Goal: Task Accomplishment & Management: Complete application form

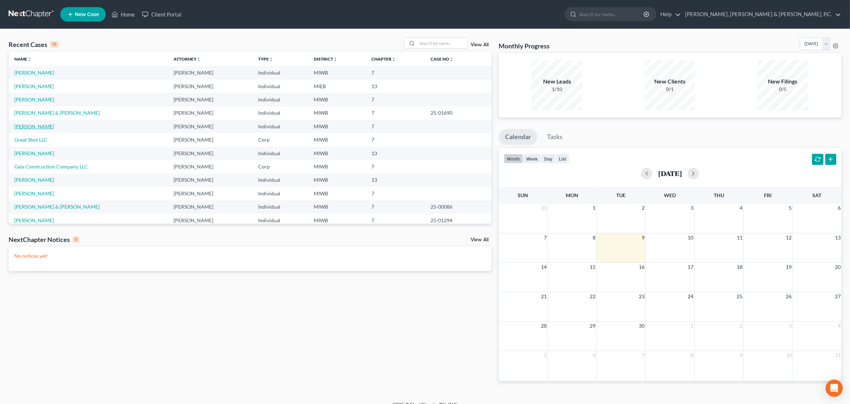
click at [38, 126] on link "[PERSON_NAME]" at bounding box center [34, 126] width 40 height 6
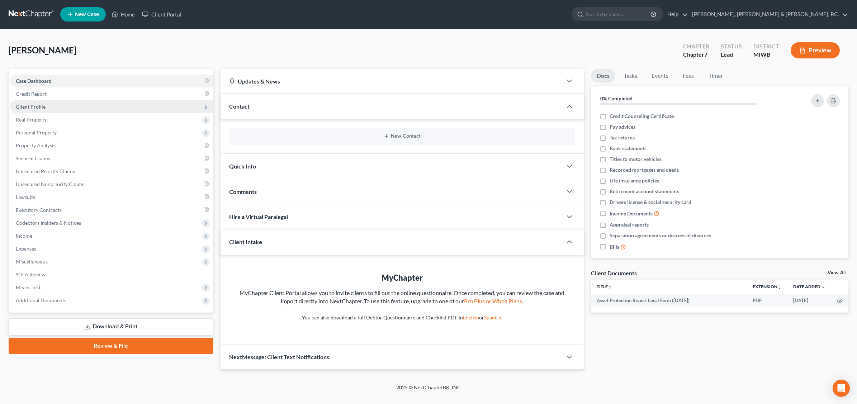
click at [36, 107] on span "Client Profile" at bounding box center [31, 107] width 30 height 6
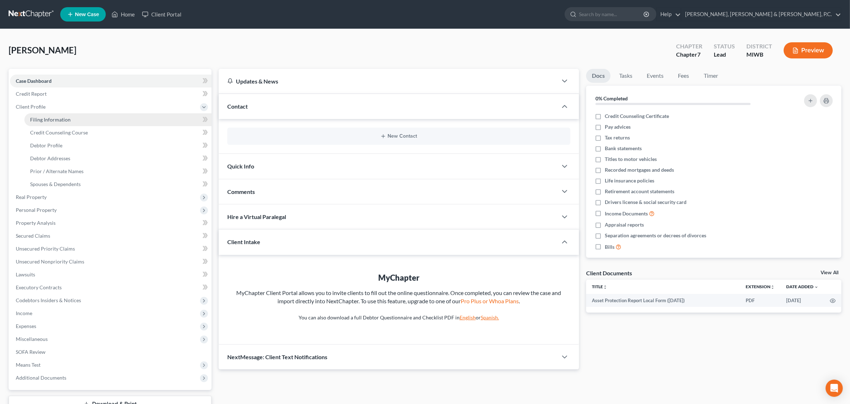
click at [56, 118] on span "Filing Information" at bounding box center [50, 120] width 41 height 6
select select "1"
select select "0"
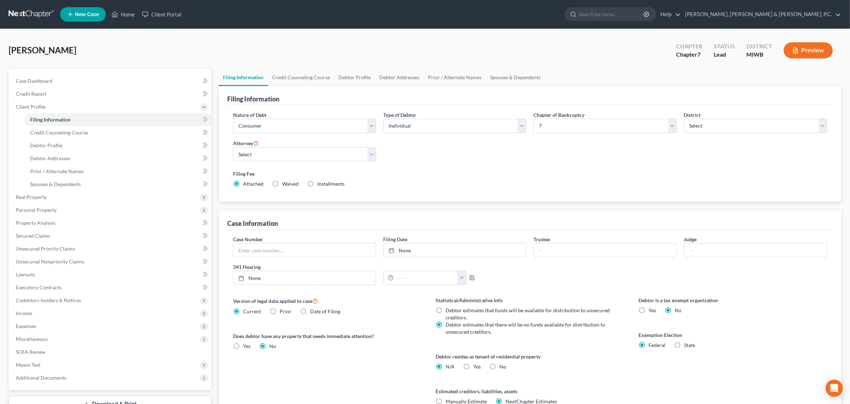
scroll to position [45, 0]
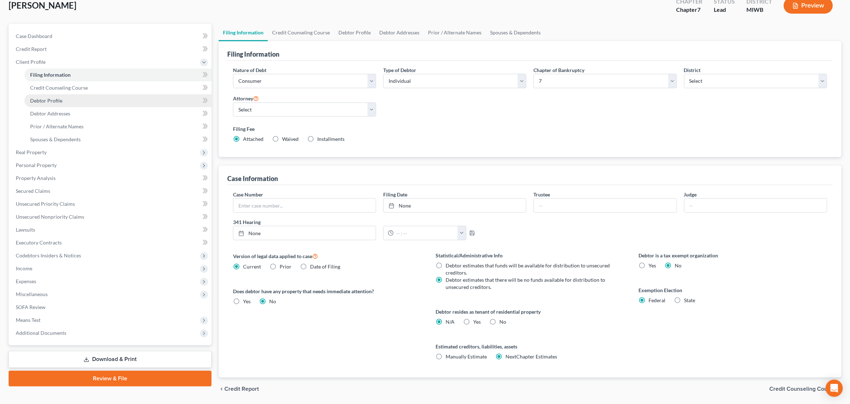
click at [62, 98] on link "Debtor Profile" at bounding box center [117, 100] width 187 height 13
select select "0"
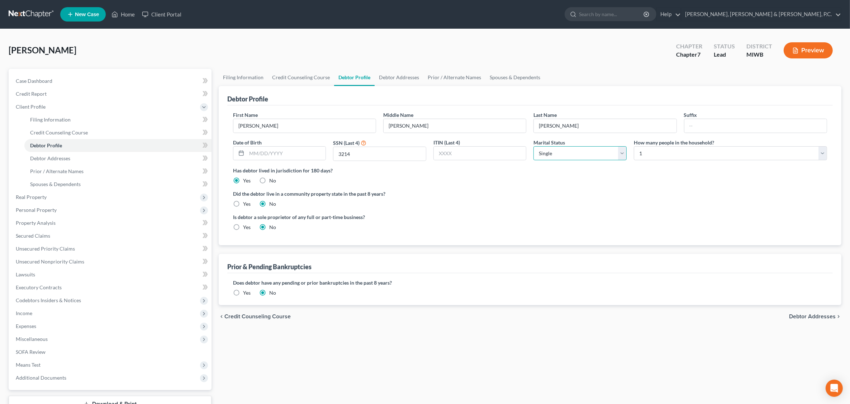
click at [621, 155] on select "Select Single Married Separated Divorced Widowed" at bounding box center [580, 153] width 93 height 14
select select "2"
click at [534, 146] on select "Select Single Married Separated Divorced Widowed" at bounding box center [580, 153] width 93 height 14
click at [806, 49] on button "Preview" at bounding box center [808, 50] width 49 height 16
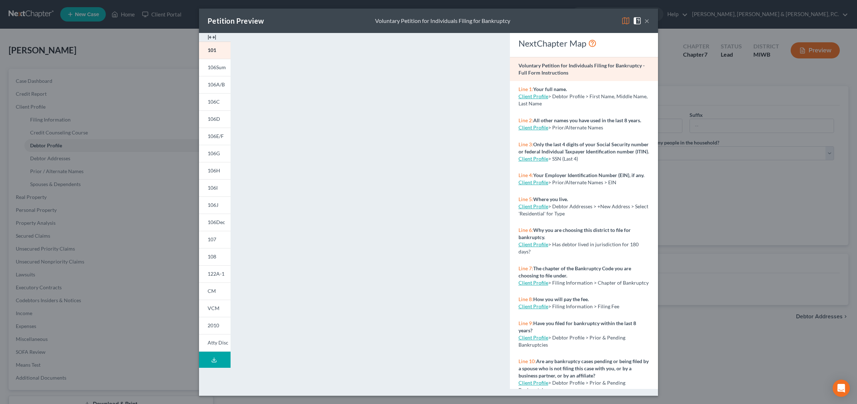
click at [648, 20] on button "×" at bounding box center [646, 20] width 5 height 9
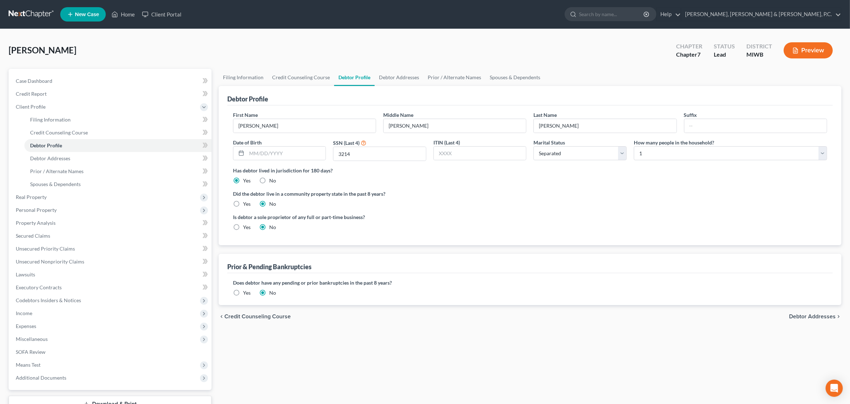
click at [360, 45] on div "[PERSON_NAME] Upgraded Chapter Chapter 7 Status Lead District MIWB Preview" at bounding box center [425, 53] width 833 height 31
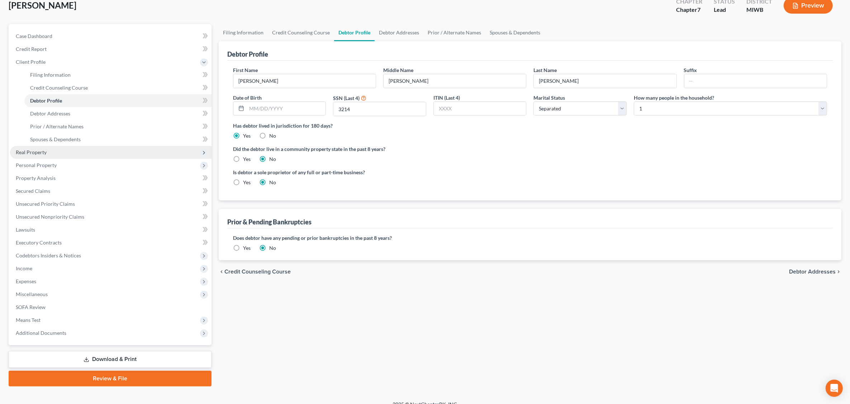
scroll to position [54, 0]
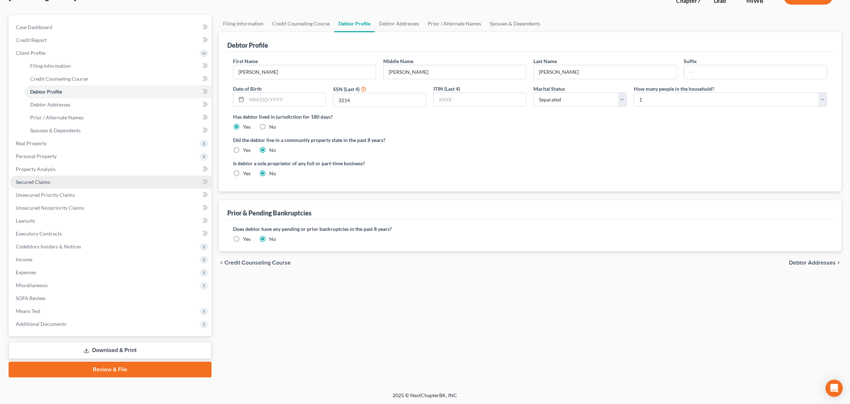
click at [47, 180] on span "Secured Claims" at bounding box center [33, 182] width 34 height 6
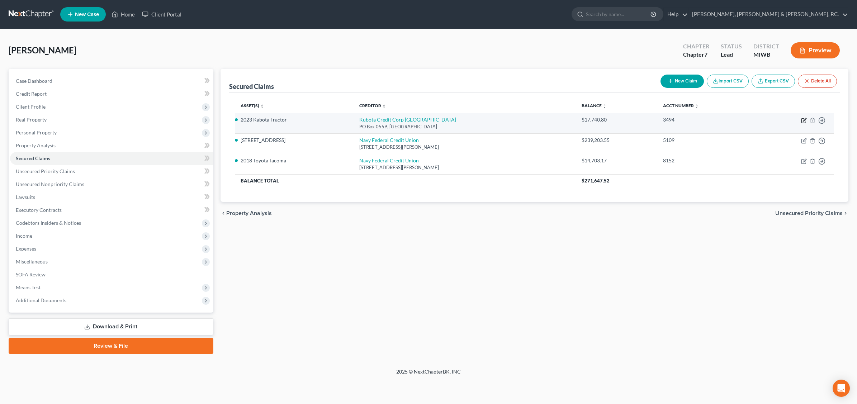
click at [802, 120] on icon "button" at bounding box center [804, 121] width 6 height 6
select select "14"
select select "2"
select select "0"
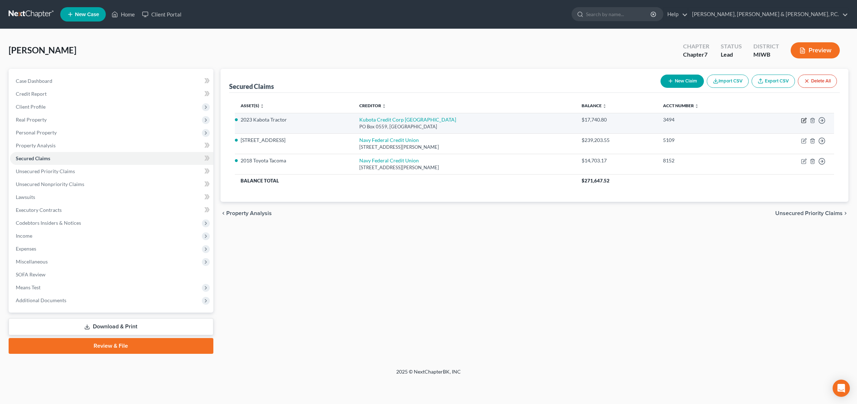
select select "0"
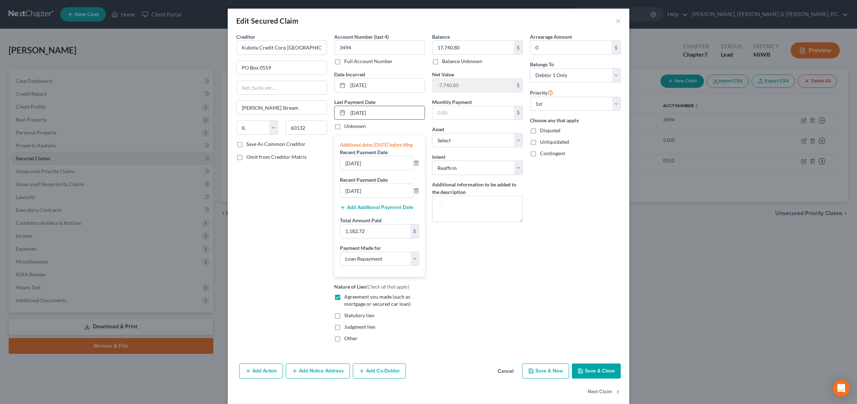
click at [352, 110] on input "[DATE]" at bounding box center [386, 113] width 77 height 14
click at [340, 115] on icon at bounding box center [343, 113] width 6 height 6
click at [370, 113] on input "[DATE]" at bounding box center [386, 113] width 77 height 14
click at [351, 108] on input "[DATE]" at bounding box center [386, 113] width 77 height 14
click at [352, 110] on input "[DATE]" at bounding box center [386, 113] width 77 height 14
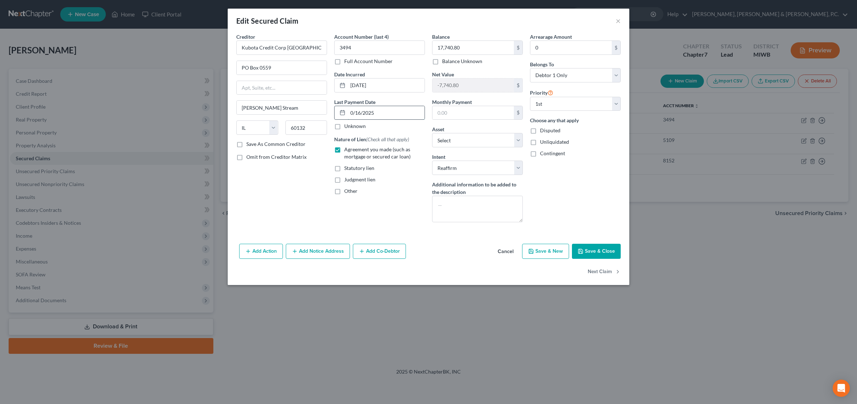
type input "[DATE]"
select select "2"
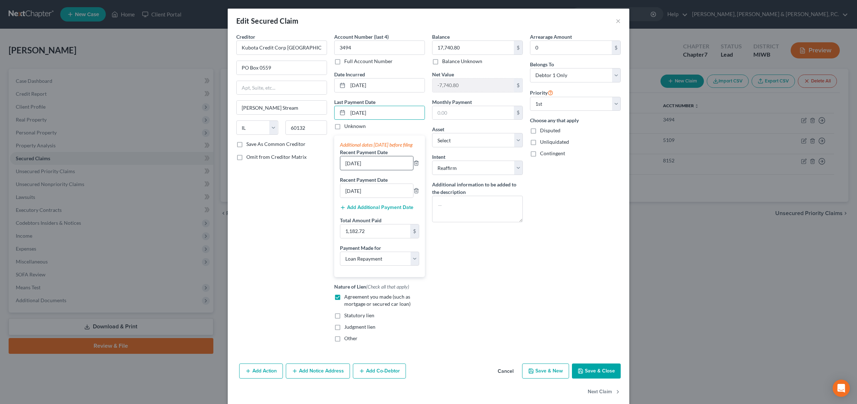
type input "[DATE]"
click at [351, 169] on input "[DATE]" at bounding box center [376, 163] width 73 height 14
type input "[DATE]"
click at [347, 196] on input "[DATE]" at bounding box center [376, 191] width 73 height 14
type input "[DATE]"
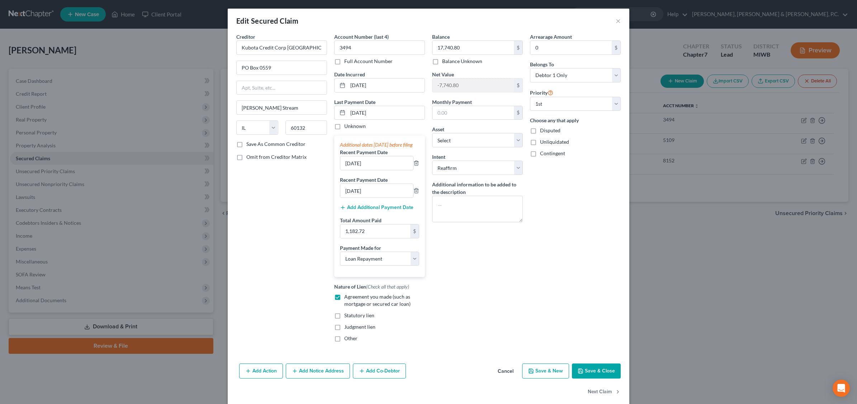
click at [601, 376] on button "Save & Close" at bounding box center [596, 371] width 49 height 15
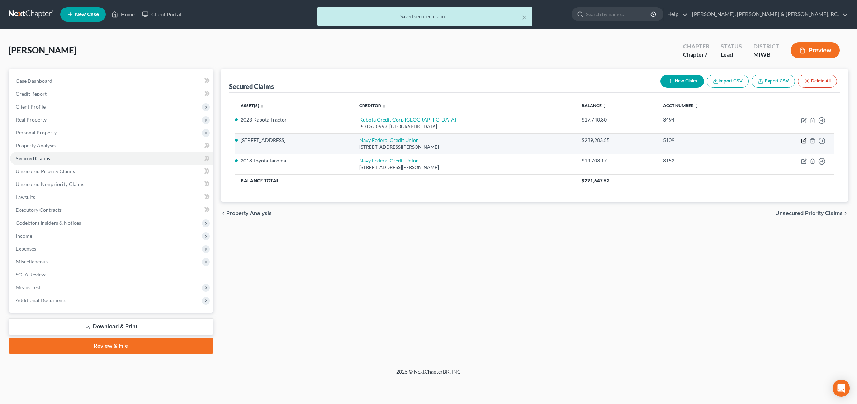
click at [802, 139] on icon "button" at bounding box center [803, 141] width 4 height 4
select select "48"
select select "3"
select select "2"
select select "0"
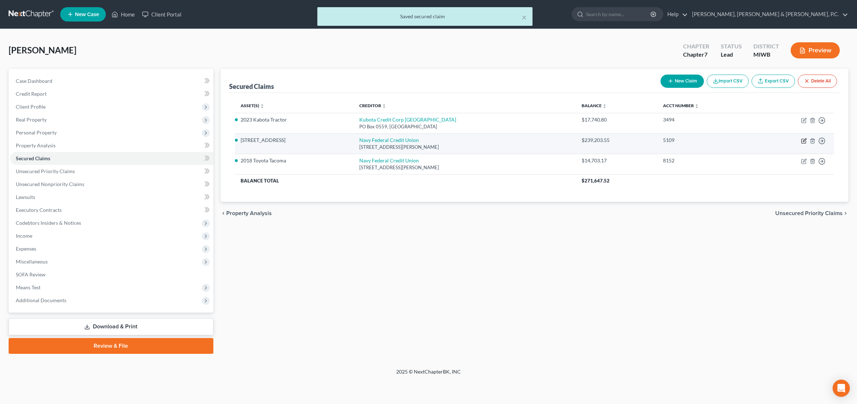
select select "0"
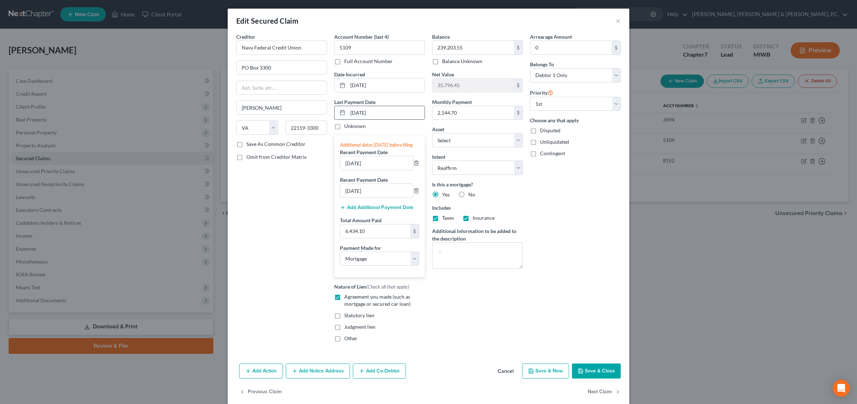
drag, startPoint x: 352, startPoint y: 110, endPoint x: 354, endPoint y: 106, distance: 4.4
click at [352, 109] on input "[DATE]" at bounding box center [386, 113] width 77 height 14
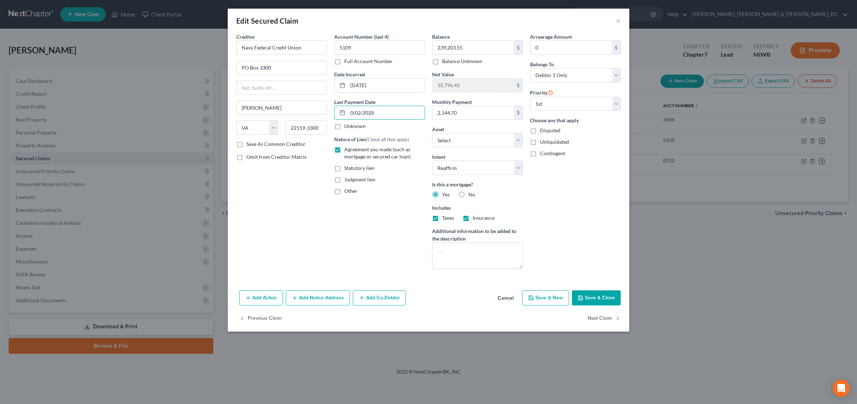
type input "[DATE]"
select select "3"
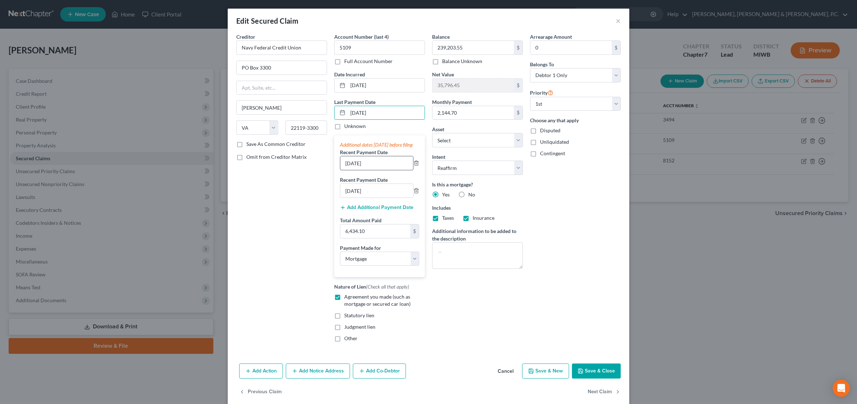
type input "[DATE]"
click at [349, 167] on input "[DATE]" at bounding box center [376, 163] width 73 height 14
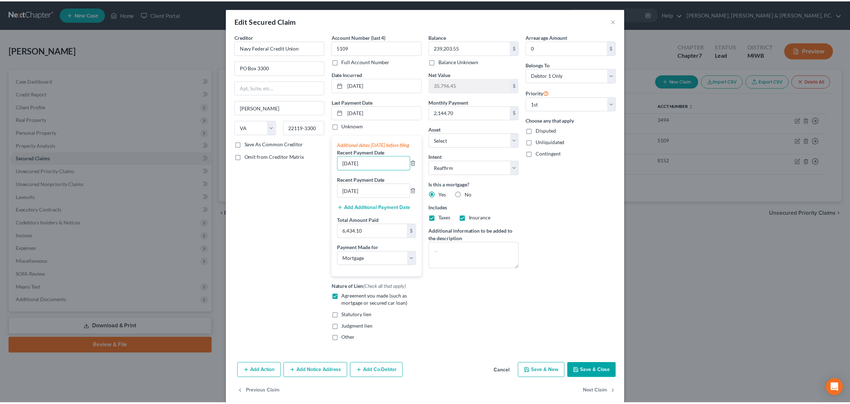
scroll to position [18, 0]
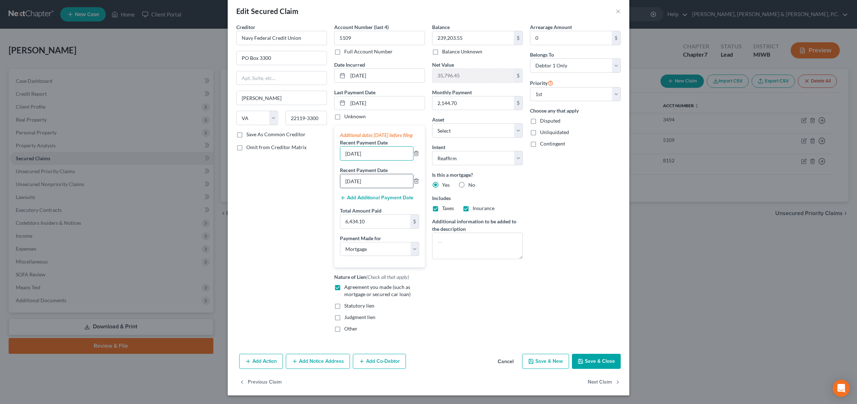
type input "[DATE]"
click at [347, 178] on input "[DATE]" at bounding box center [376, 181] width 73 height 14
type input "[DATE]"
click at [596, 361] on button "Save & Close" at bounding box center [596, 361] width 49 height 15
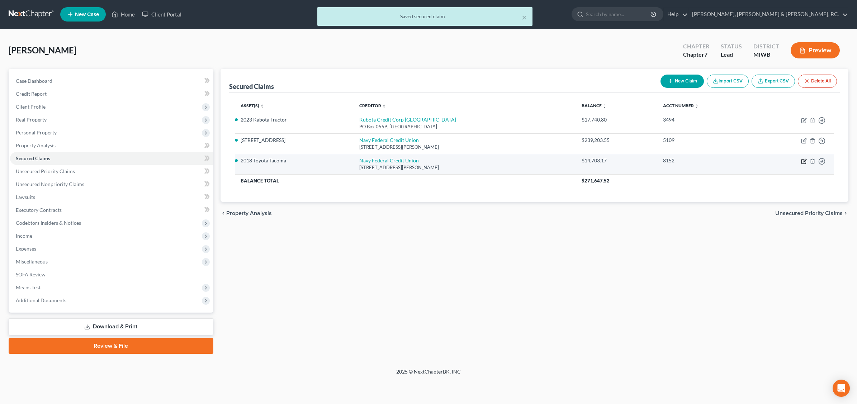
click at [804, 160] on icon "button" at bounding box center [804, 160] width 3 height 3
select select "48"
select select "0"
select select "2"
select select "0"
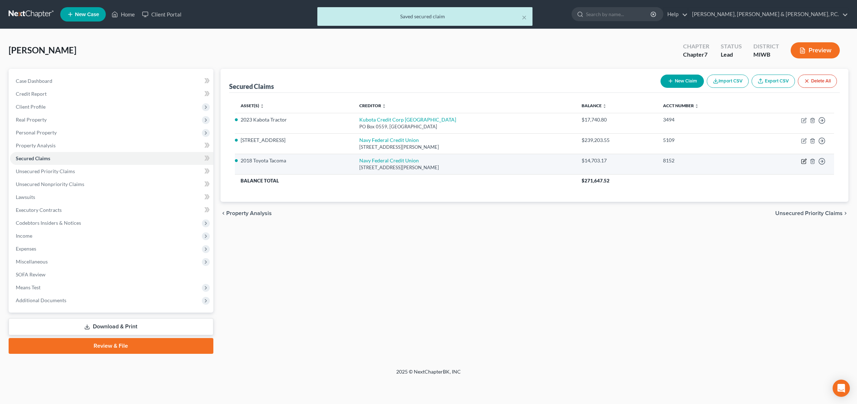
select select "0"
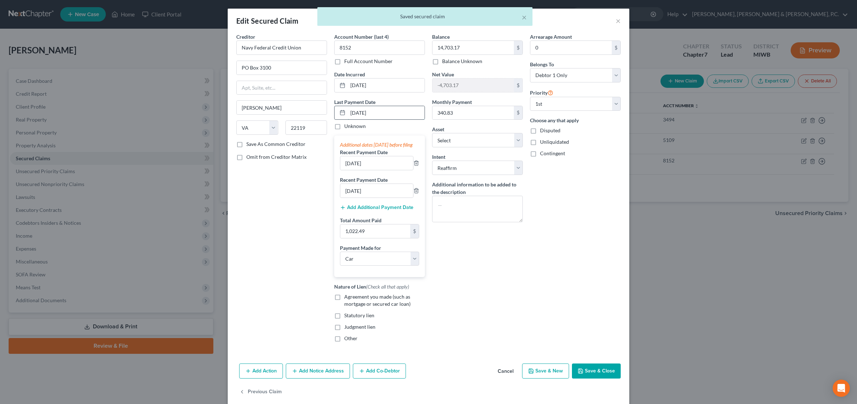
drag, startPoint x: 352, startPoint y: 112, endPoint x: 356, endPoint y: 108, distance: 5.6
click at [352, 110] on input "[DATE]" at bounding box center [386, 113] width 77 height 14
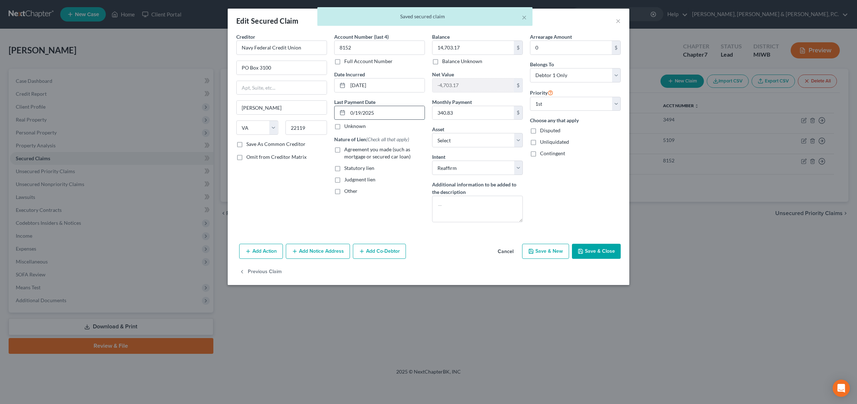
type input "[DATE]"
select select "0"
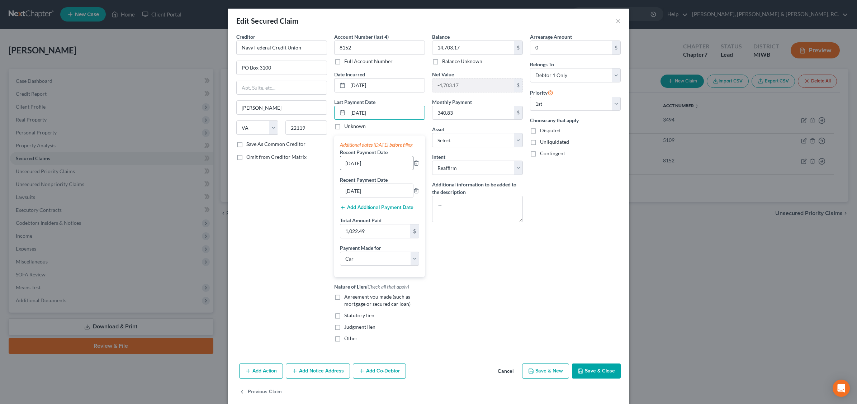
type input "[DATE]"
click at [347, 170] on input "[DATE]" at bounding box center [376, 163] width 73 height 14
type input "[DATE]"
click at [345, 198] on input "[DATE]" at bounding box center [376, 191] width 73 height 14
click at [347, 196] on input "[DATE]" at bounding box center [376, 191] width 73 height 14
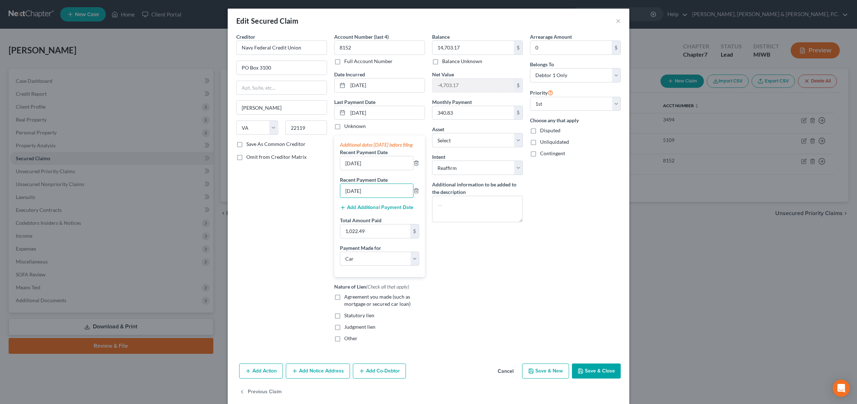
type input "[DATE]"
click at [596, 378] on button "Save & Close" at bounding box center [596, 371] width 49 height 15
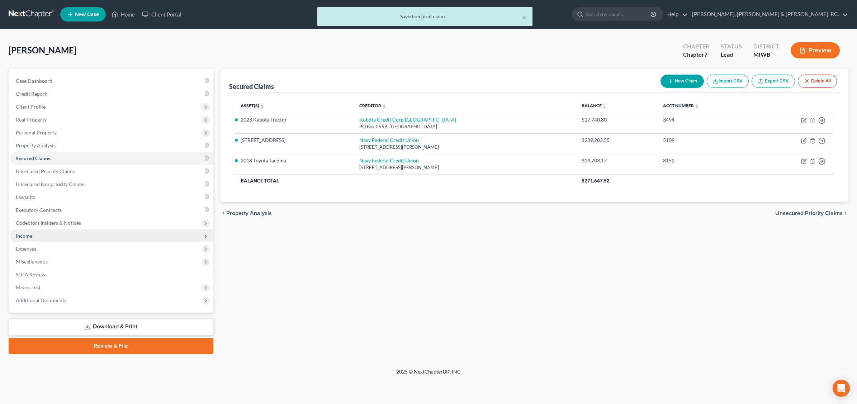
click at [31, 233] on span "Income" at bounding box center [24, 236] width 16 height 6
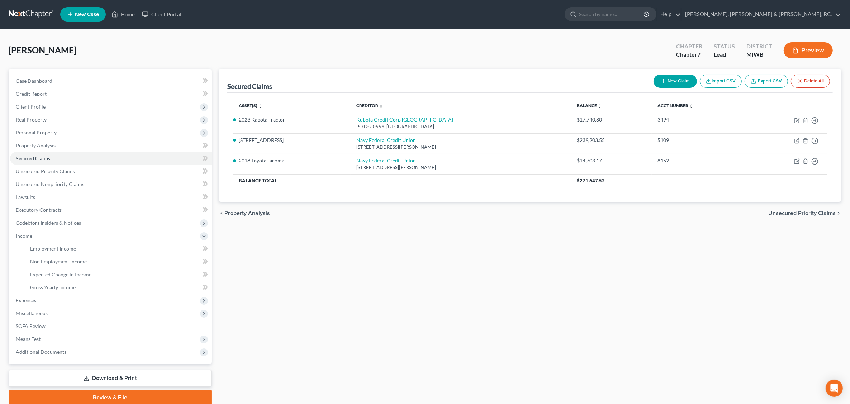
click at [205, 47] on div "[PERSON_NAME] Upgraded Chapter Chapter 7 Status Lead District MIWB Preview" at bounding box center [425, 53] width 833 height 31
click at [131, 377] on link "Download & Print" at bounding box center [110, 378] width 203 height 17
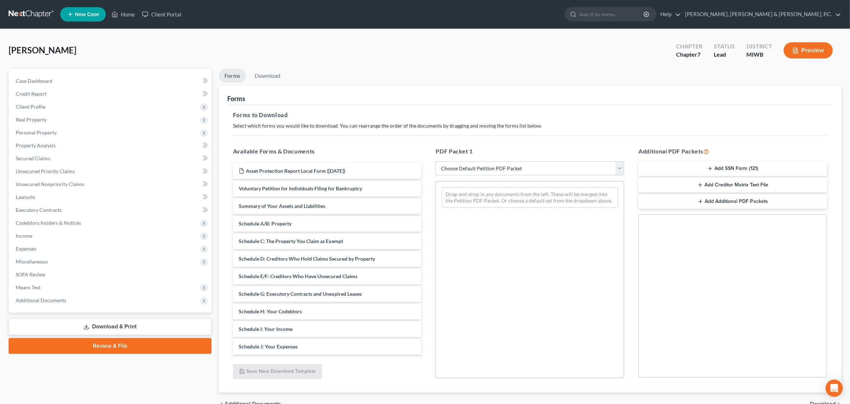
click at [492, 173] on select "Choose Default Petition PDF Packet Complete Bankruptcy Petition (all forms and …" at bounding box center [530, 168] width 189 height 14
select select "0"
click at [436, 161] on select "Choose Default Petition PDF Packet Complete Bankruptcy Petition (all forms and …" at bounding box center [530, 168] width 189 height 14
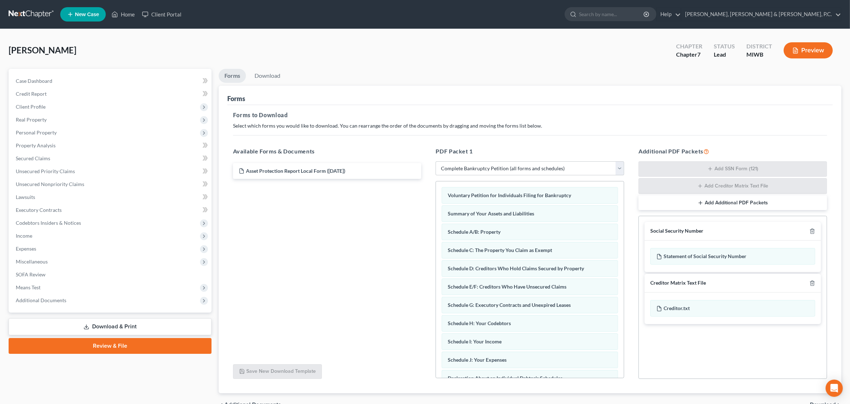
click at [128, 323] on link "Download & Print" at bounding box center [110, 326] width 203 height 17
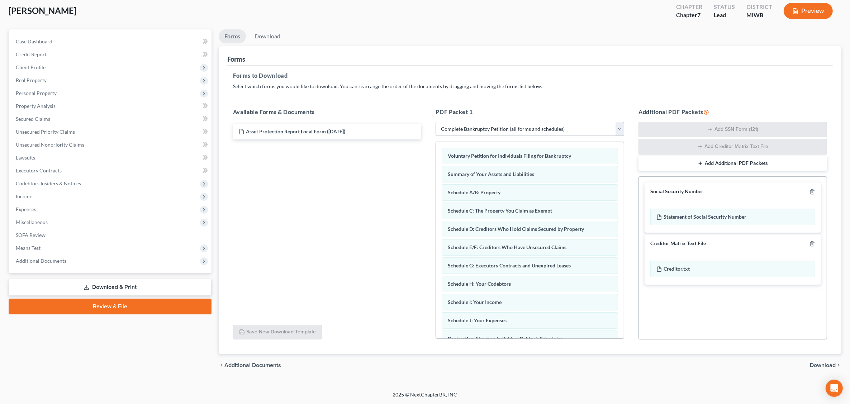
click at [821, 366] on span "Download" at bounding box center [823, 366] width 26 height 6
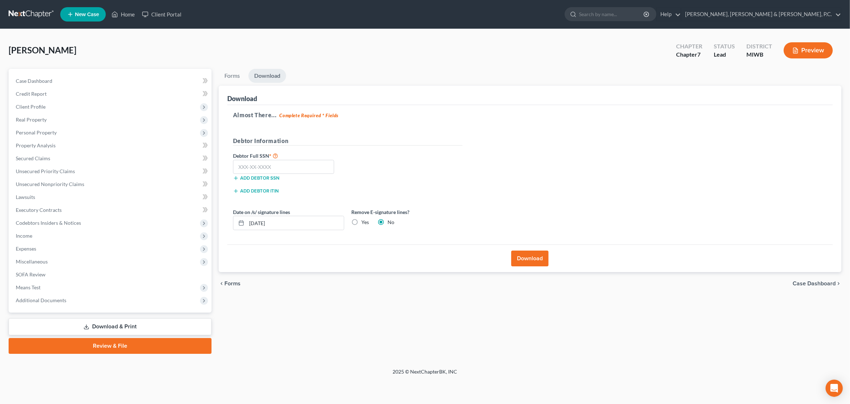
scroll to position [0, 0]
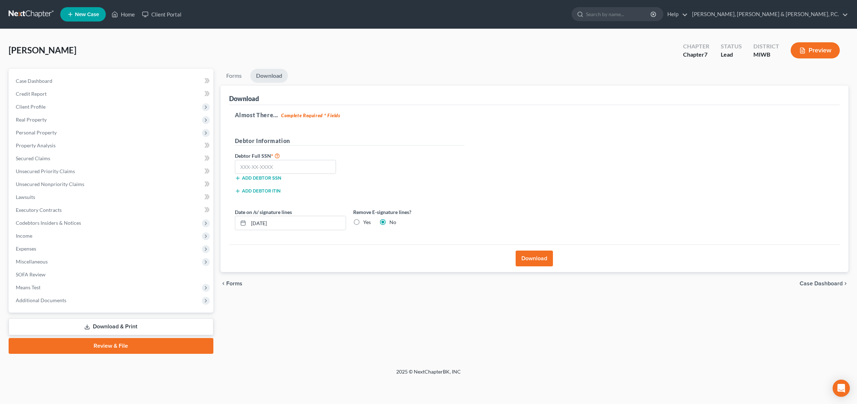
click at [363, 222] on label "Yes" at bounding box center [367, 222] width 8 height 7
click at [366, 222] on input "Yes" at bounding box center [368, 221] width 5 height 5
radio input "true"
radio input "false"
click at [287, 223] on input "[DATE]" at bounding box center [296, 223] width 97 height 14
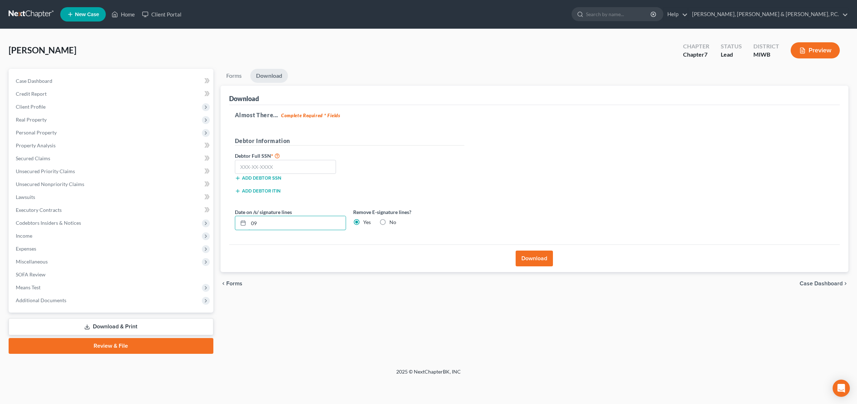
type input "0"
click at [266, 166] on input "text" at bounding box center [285, 167] width 101 height 14
type input "524-94-3214"
click at [541, 259] on button "Download" at bounding box center [534, 259] width 37 height 16
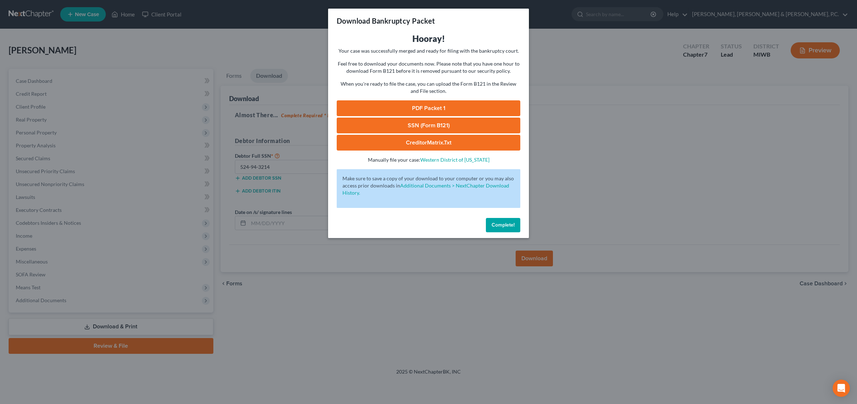
click at [510, 223] on span "Complete!" at bounding box center [503, 225] width 23 height 6
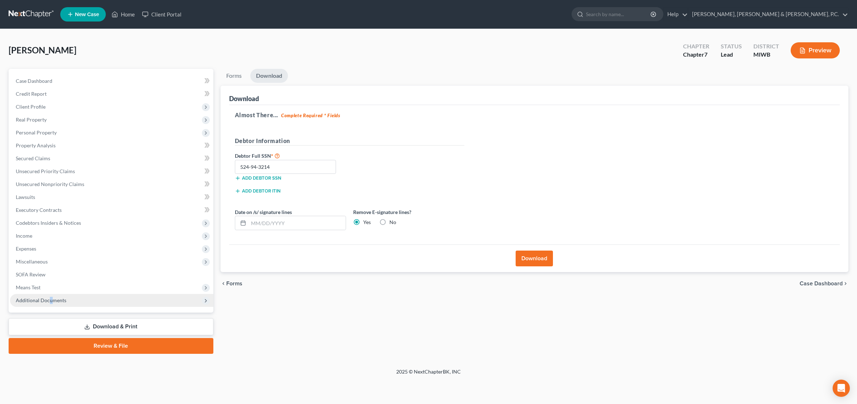
click at [51, 299] on span "Additional Documents" at bounding box center [41, 300] width 51 height 6
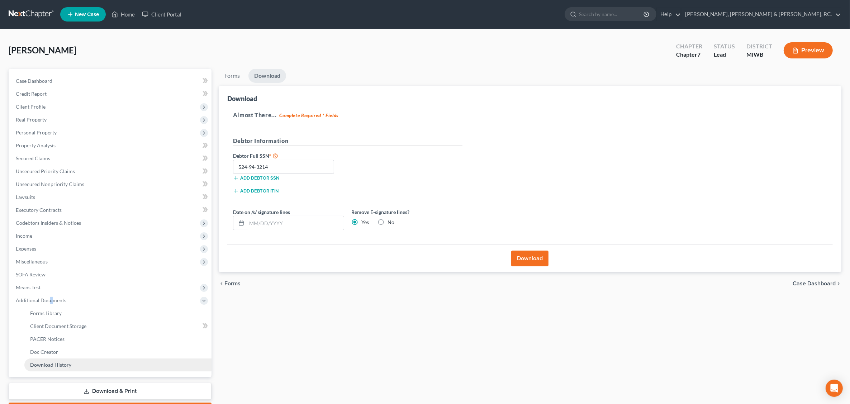
drag, startPoint x: 51, startPoint y: 299, endPoint x: 63, endPoint y: 363, distance: 65.0
click at [63, 363] on span "Download History" at bounding box center [50, 365] width 41 height 6
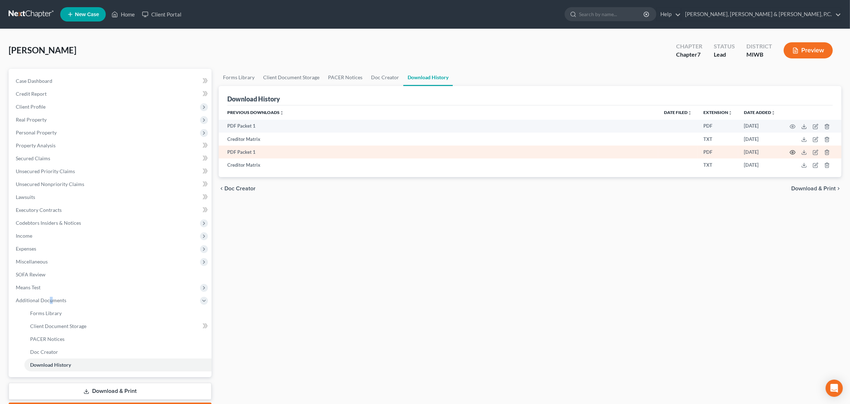
click at [793, 152] on icon "button" at bounding box center [793, 153] width 6 height 6
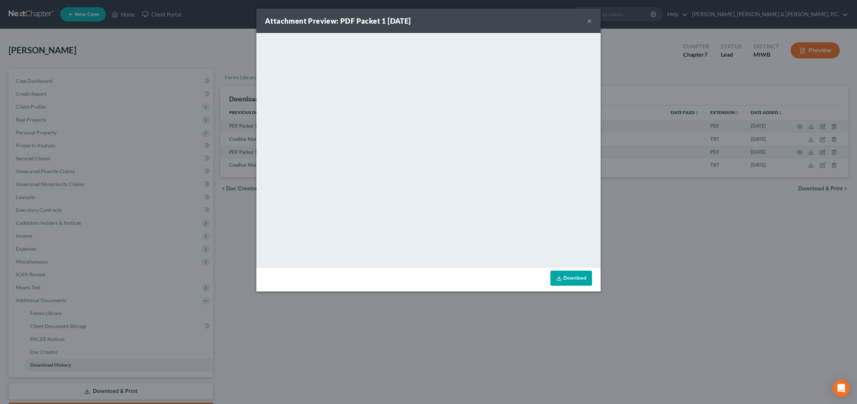
click at [691, 268] on div "Attachment Preview: PDF Packet 1 [DATE] × <object ng-attr-data='[URL][DOMAIN_NA…" at bounding box center [428, 202] width 857 height 404
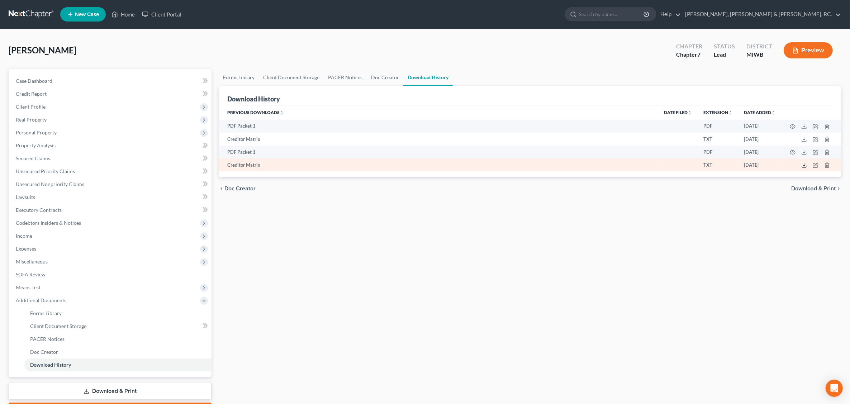
click at [806, 165] on icon at bounding box center [804, 165] width 6 height 6
click at [802, 166] on icon at bounding box center [804, 166] width 4 height 1
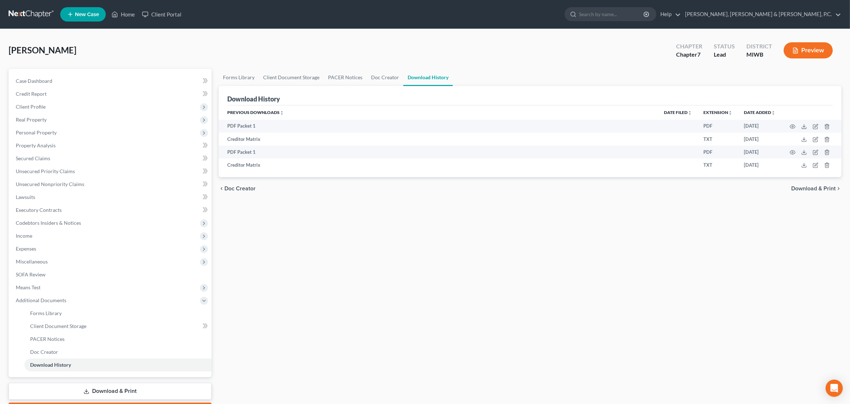
click at [291, 44] on div "[PERSON_NAME] Upgraded Chapter Chapter 7 Status Lead District MIWB Preview" at bounding box center [425, 53] width 833 height 31
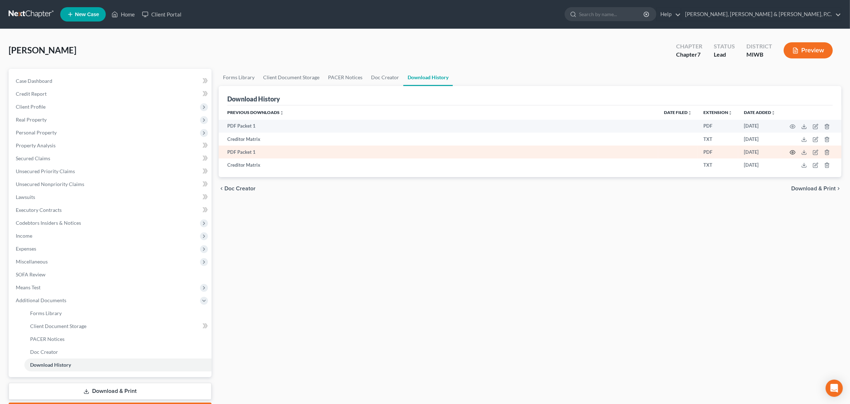
click at [791, 152] on icon "button" at bounding box center [793, 153] width 6 height 6
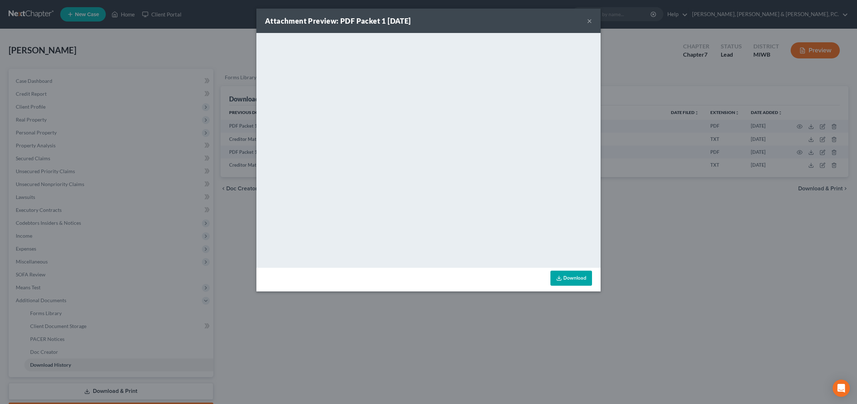
click at [587, 22] on button "×" at bounding box center [589, 20] width 5 height 9
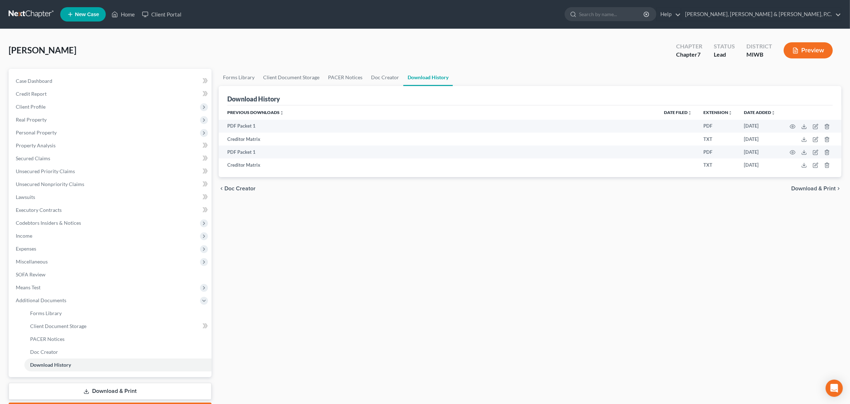
scroll to position [41, 0]
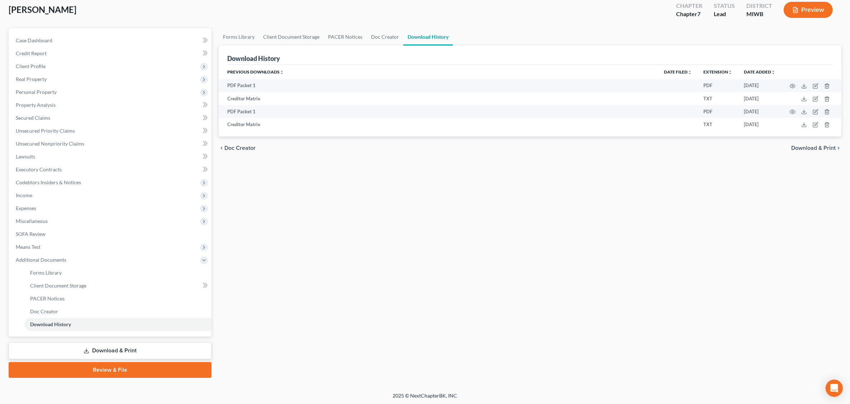
click at [122, 351] on link "Download & Print" at bounding box center [110, 350] width 203 height 17
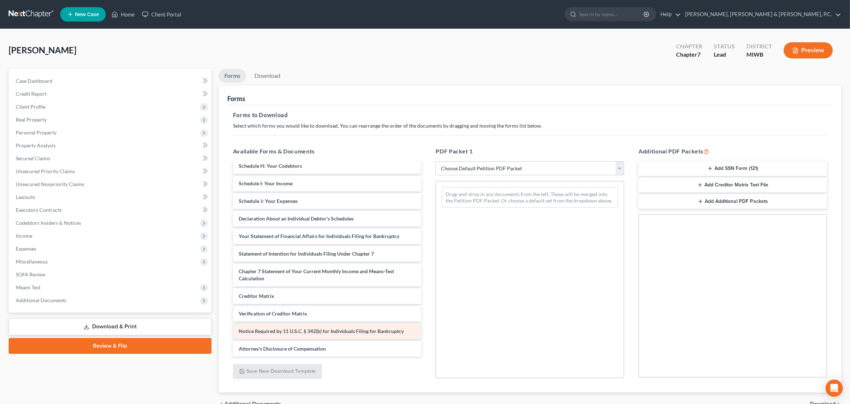
scroll to position [38, 0]
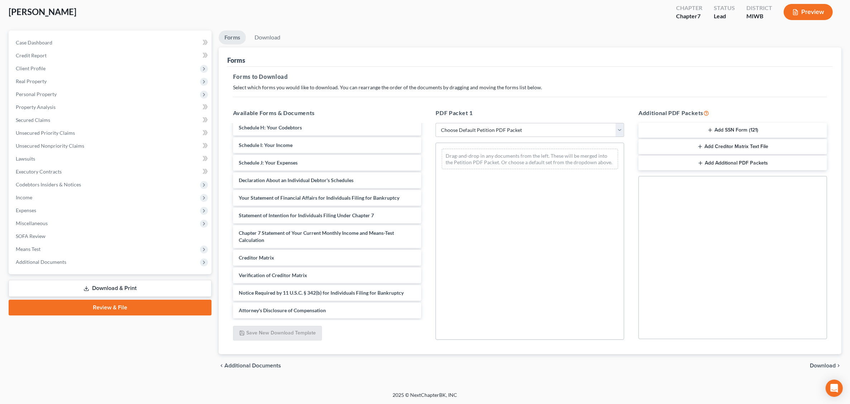
click at [727, 130] on button "Add SSN Form (121)" at bounding box center [733, 130] width 189 height 15
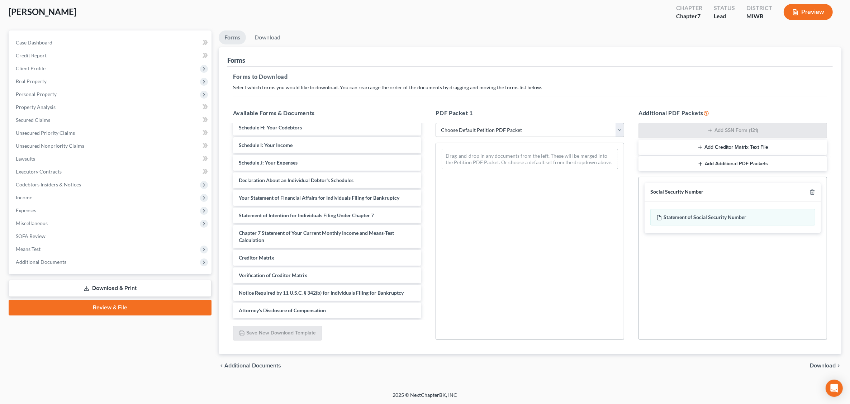
click at [821, 366] on span "Download" at bounding box center [823, 366] width 26 height 6
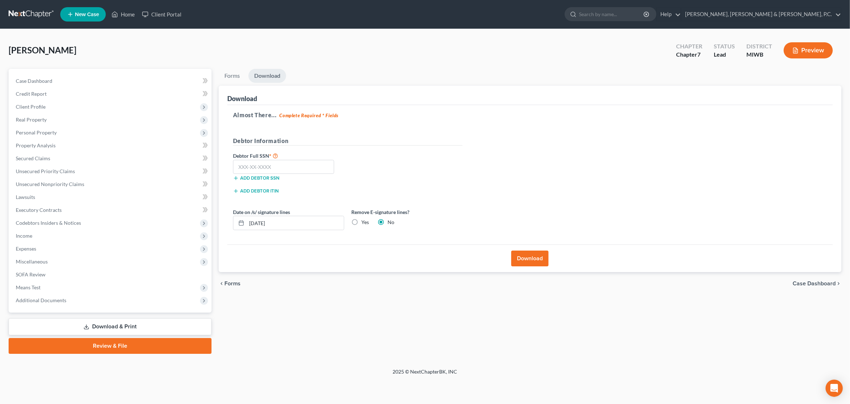
scroll to position [0, 0]
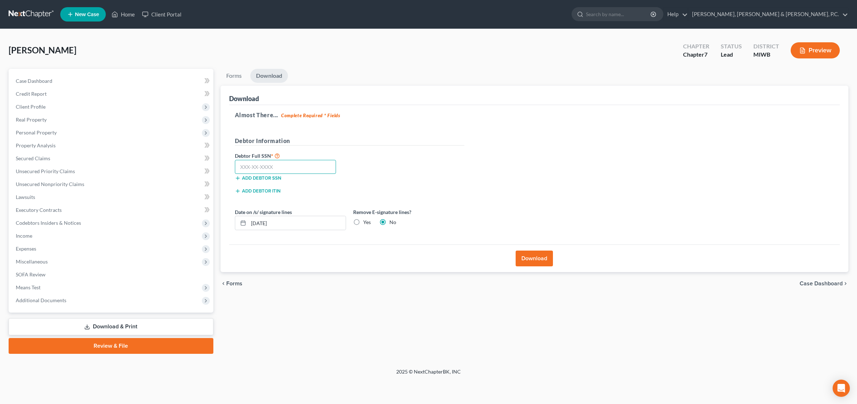
click at [281, 166] on input "text" at bounding box center [285, 167] width 101 height 14
click at [363, 223] on label "Yes" at bounding box center [367, 222] width 8 height 7
click at [366, 223] on input "Yes" at bounding box center [368, 221] width 5 height 5
radio input "true"
radio input "false"
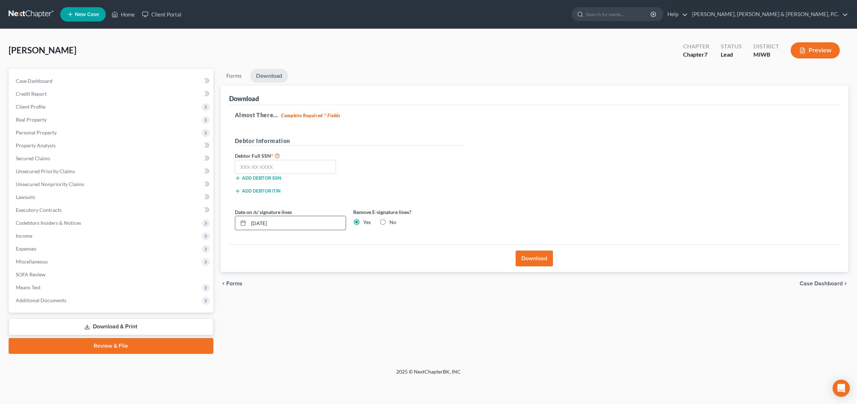
click at [288, 224] on input "[DATE]" at bounding box center [296, 223] width 97 height 14
type input "0"
click at [264, 162] on input "text" at bounding box center [285, 167] width 101 height 14
type input "524-94-3217"
click at [539, 259] on button "Download" at bounding box center [534, 259] width 37 height 16
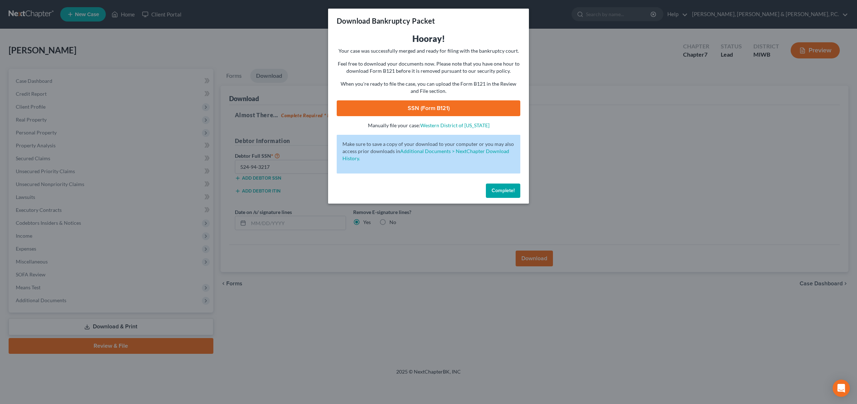
click at [515, 192] on span "Complete!" at bounding box center [503, 191] width 23 height 6
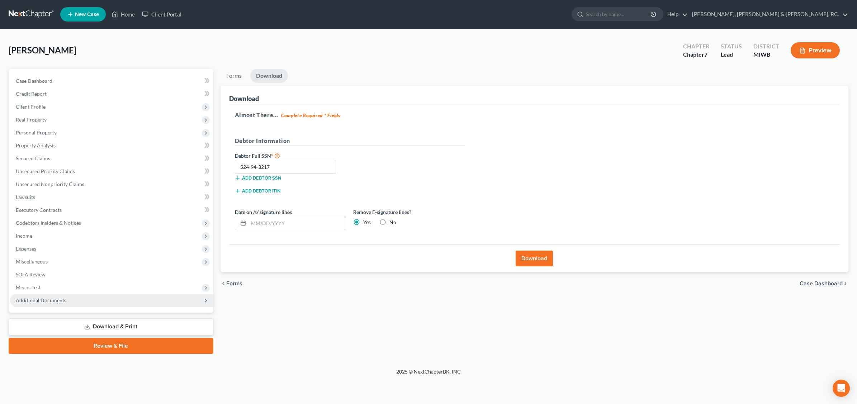
click at [77, 298] on span "Additional Documents" at bounding box center [111, 300] width 203 height 13
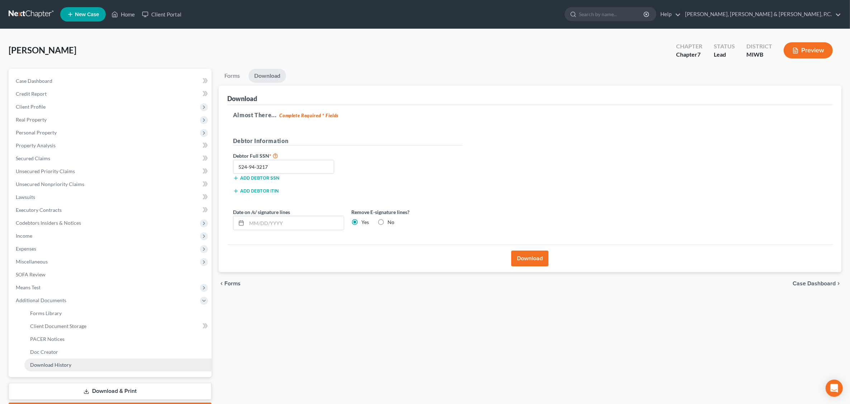
click at [83, 368] on link "Download History" at bounding box center [117, 365] width 187 height 13
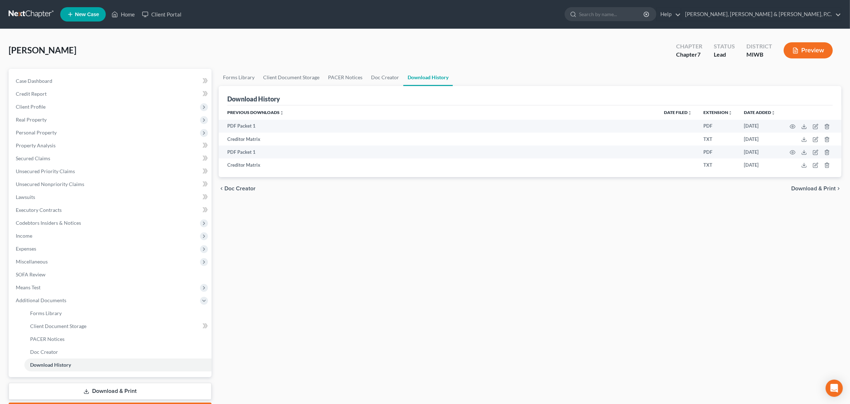
scroll to position [41, 0]
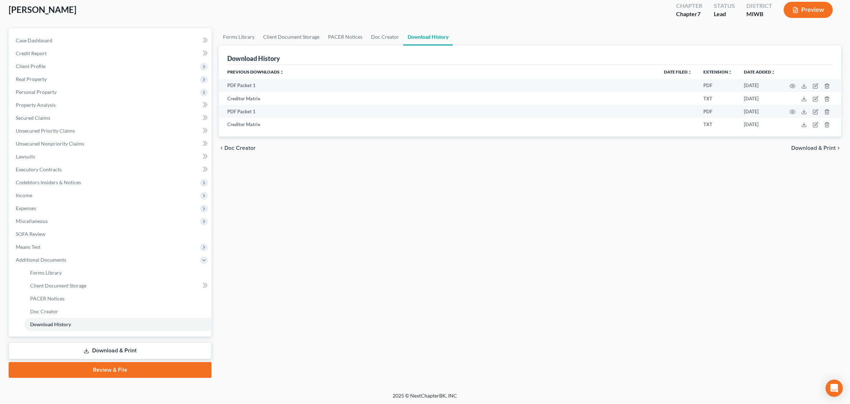
click at [108, 349] on link "Download & Print" at bounding box center [110, 350] width 203 height 17
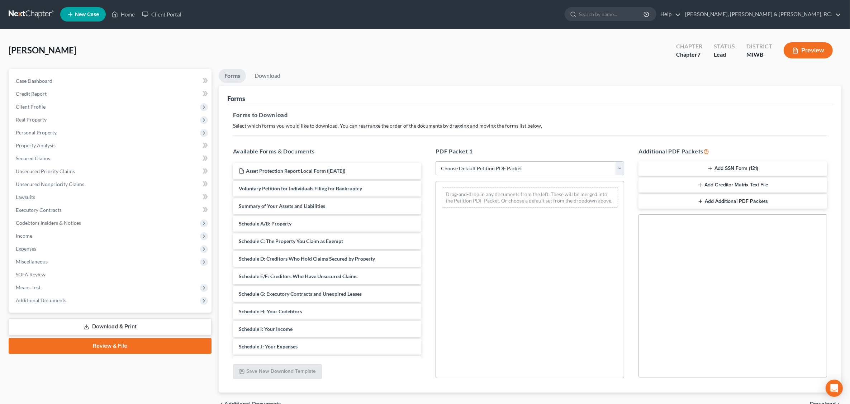
click at [702, 170] on button "Add SSN Form (121)" at bounding box center [733, 168] width 189 height 15
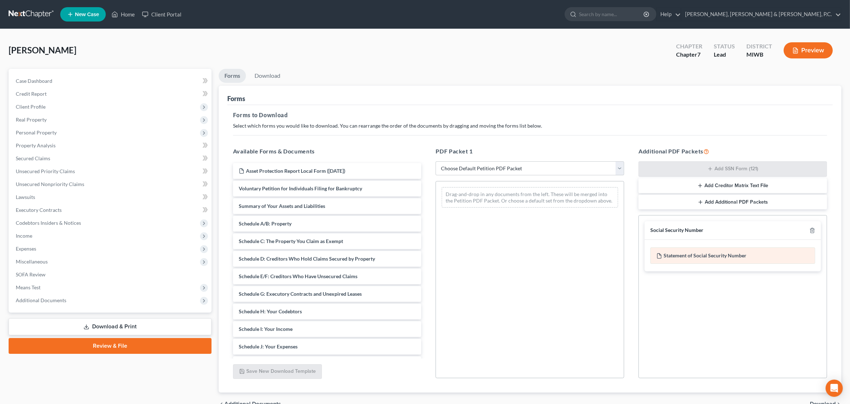
click at [692, 256] on div "Statement of Social Security Number" at bounding box center [732, 255] width 165 height 16
click at [698, 255] on div "Statement of Social Security Number" at bounding box center [732, 255] width 165 height 16
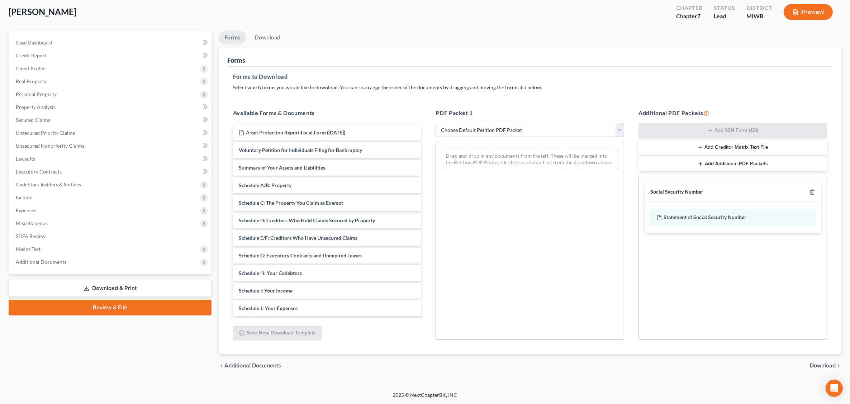
click at [825, 363] on span "Download" at bounding box center [823, 366] width 26 height 6
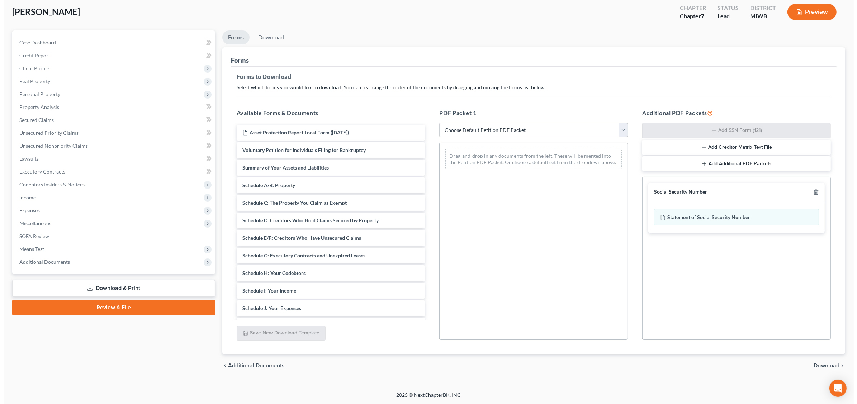
scroll to position [0, 0]
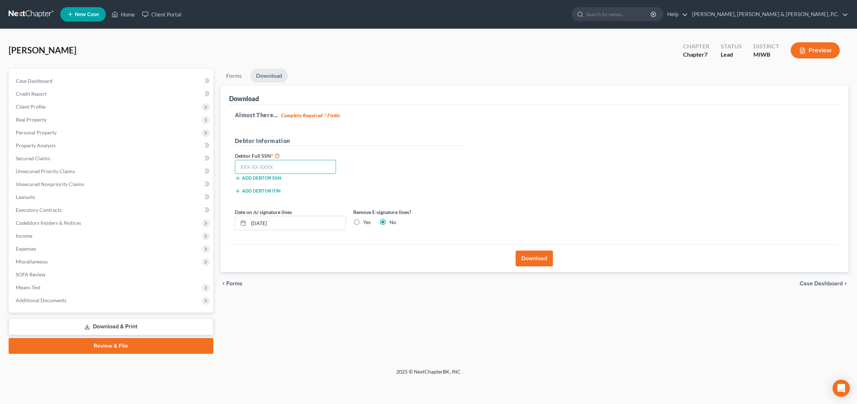
click at [267, 162] on input "text" at bounding box center [285, 167] width 101 height 14
type input "524-94-3214"
click at [296, 221] on input "[DATE]" at bounding box center [296, 223] width 97 height 14
type input "0"
click at [535, 260] on button "Download" at bounding box center [534, 259] width 37 height 16
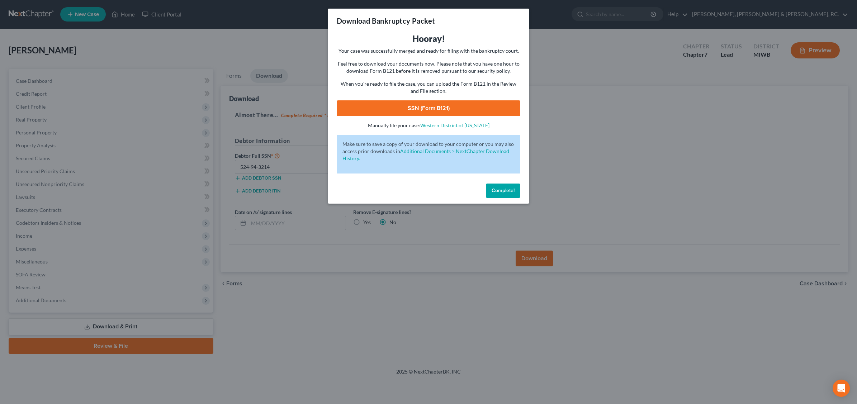
click at [429, 108] on link "SSN (Form B121)" at bounding box center [429, 108] width 184 height 16
click at [511, 191] on span "Complete!" at bounding box center [503, 191] width 23 height 6
